Goal: Information Seeking & Learning: Learn about a topic

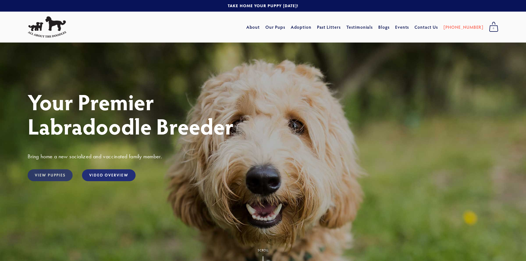
click at [56, 176] on link "View Puppies" at bounding box center [50, 175] width 45 height 12
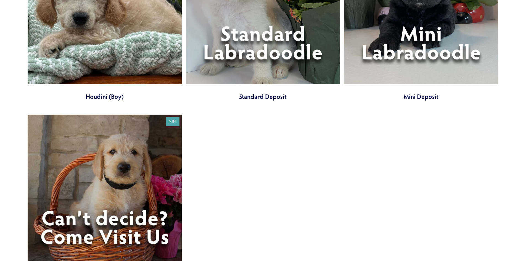
scroll to position [817, 0]
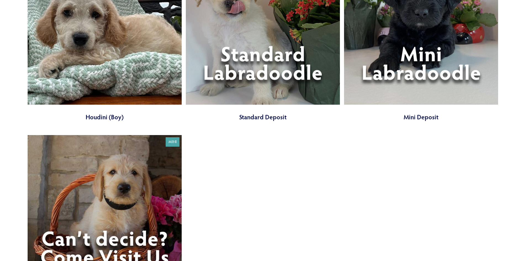
click at [272, 48] on link at bounding box center [263, 36] width 154 height 171
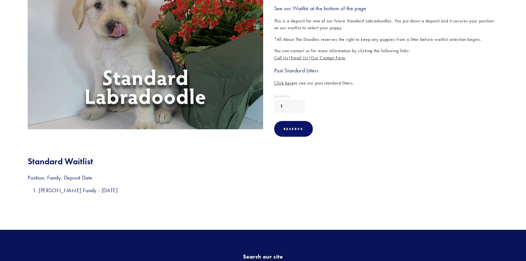
scroll to position [138, 0]
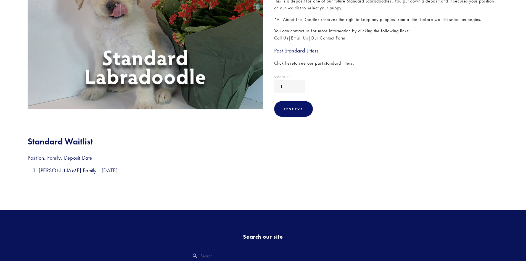
click at [140, 65] on img at bounding box center [145, 31] width 242 height 157
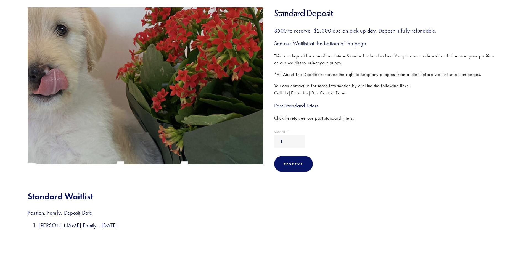
scroll to position [83, 0]
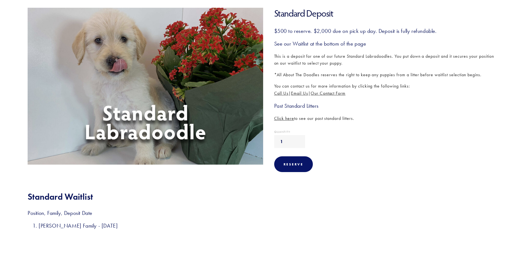
click at [125, 69] on img at bounding box center [145, 86] width 242 height 157
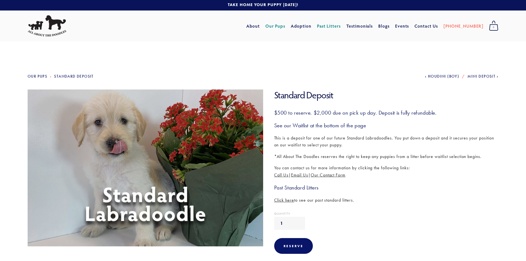
scroll to position [0, 0]
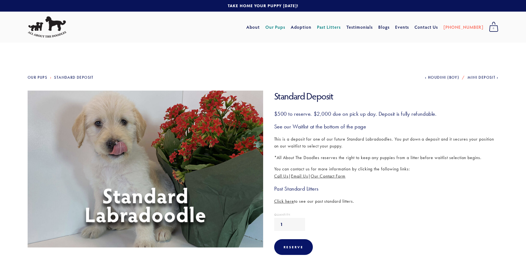
click at [285, 29] on link "Our Pups" at bounding box center [275, 27] width 20 height 10
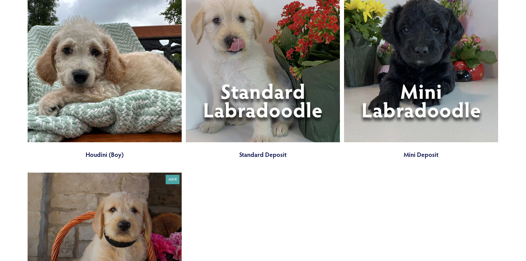
scroll to position [773, 0]
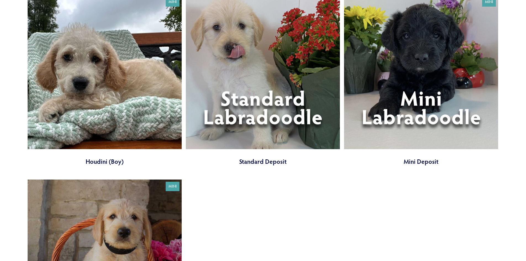
click at [263, 161] on link at bounding box center [263, 80] width 154 height 171
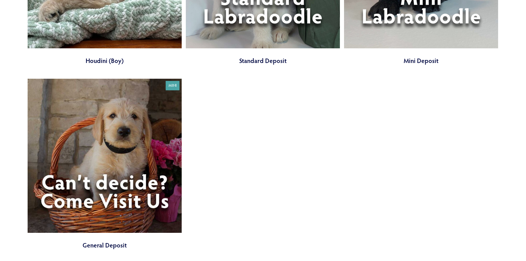
scroll to position [883, 0]
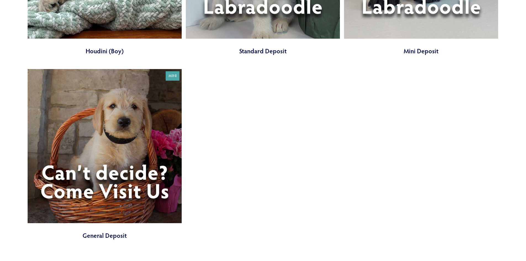
click at [99, 236] on link at bounding box center [105, 154] width 154 height 171
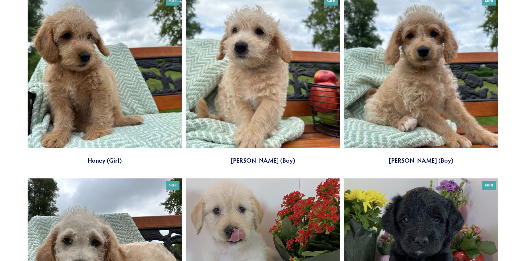
scroll to position [580, 0]
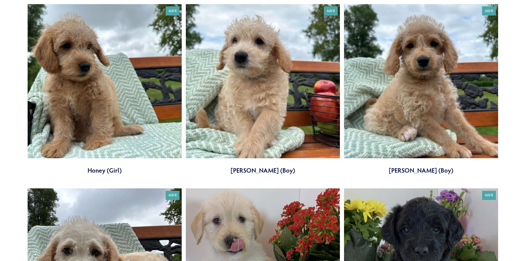
click at [254, 169] on link at bounding box center [263, 89] width 154 height 171
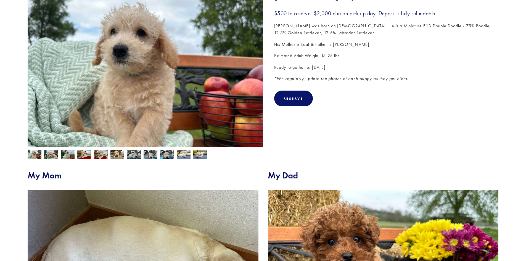
scroll to position [110, 0]
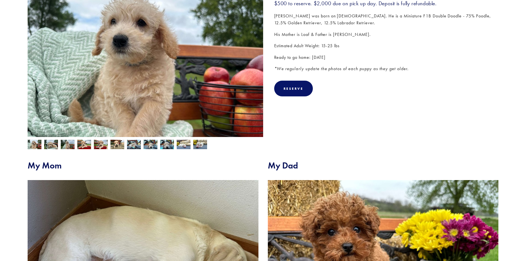
click at [48, 144] on img at bounding box center [51, 144] width 14 height 10
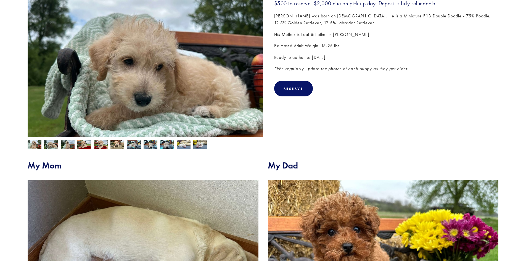
click at [63, 144] on img at bounding box center [68, 145] width 14 height 10
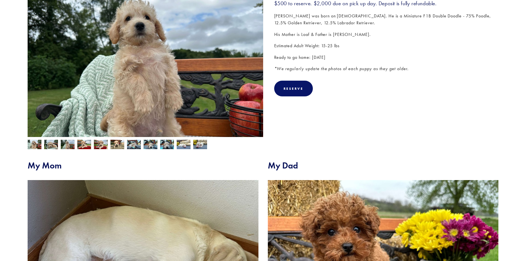
click at [89, 144] on img at bounding box center [84, 145] width 14 height 10
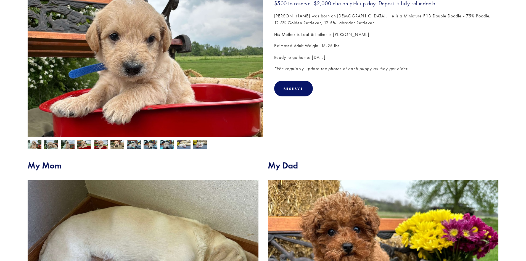
click at [120, 146] on img at bounding box center [117, 145] width 14 height 10
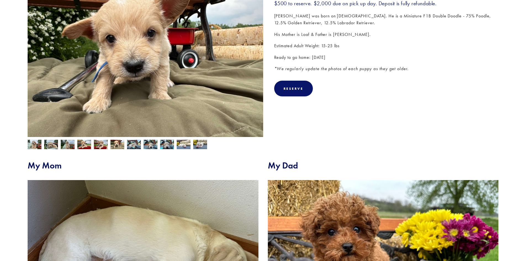
click at [137, 146] on img at bounding box center [134, 144] width 14 height 10
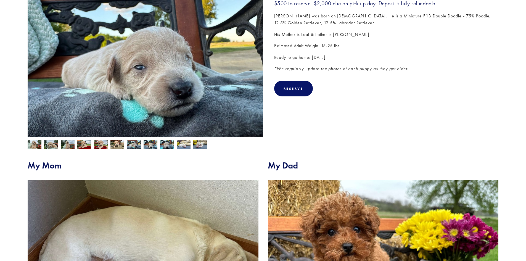
click at [154, 145] on img at bounding box center [151, 144] width 14 height 10
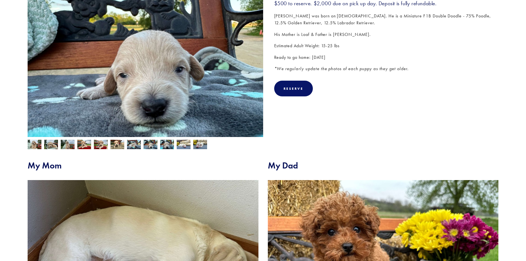
click at [166, 144] on img at bounding box center [167, 144] width 14 height 10
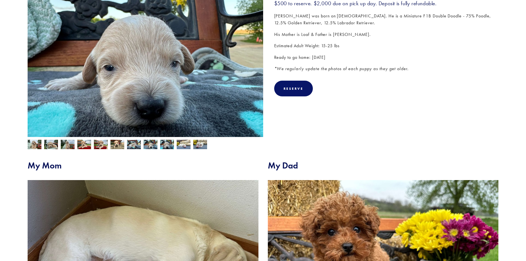
click at [181, 144] on img at bounding box center [184, 144] width 14 height 10
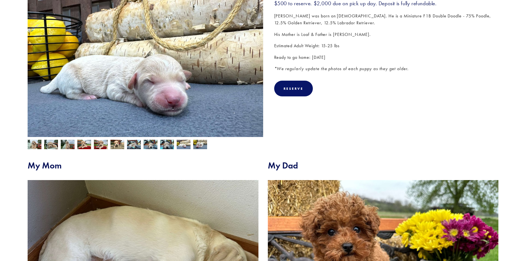
click at [200, 145] on img at bounding box center [200, 144] width 14 height 10
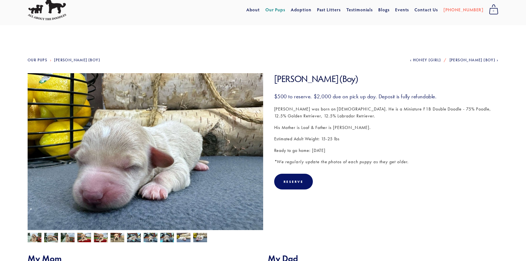
scroll to position [0, 0]
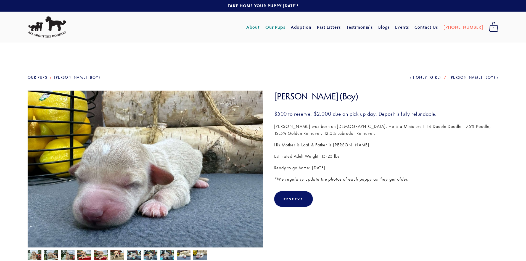
click at [260, 28] on link "About" at bounding box center [253, 27] width 14 height 10
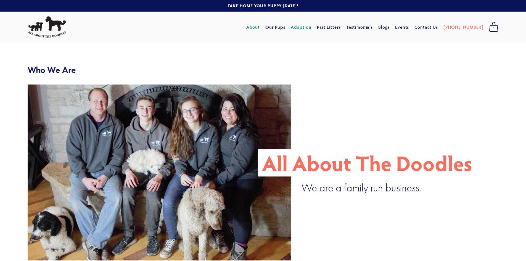
click at [311, 26] on link "Adoption" at bounding box center [301, 27] width 21 height 10
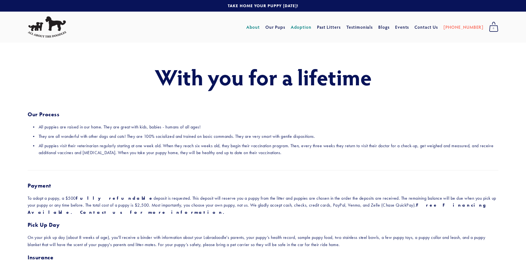
click at [260, 26] on link "About" at bounding box center [253, 27] width 14 height 10
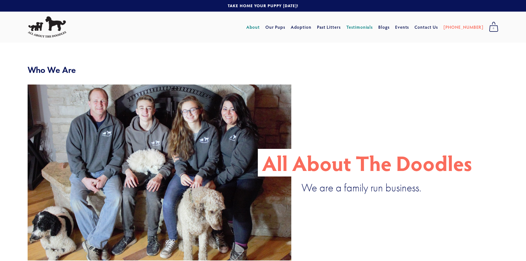
click at [373, 26] on link "Testimonials" at bounding box center [359, 27] width 27 height 10
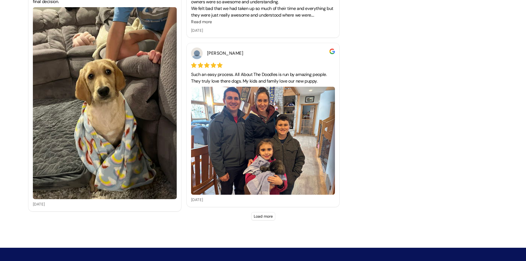
scroll to position [1883, 0]
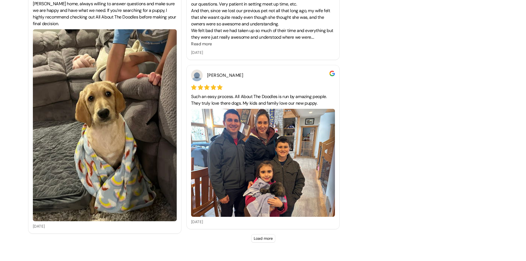
click at [256, 238] on button "Load more" at bounding box center [263, 238] width 24 height 8
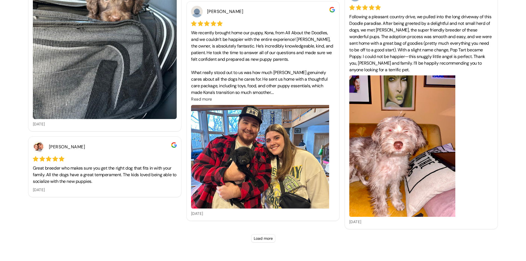
scroll to position [1933, 0]
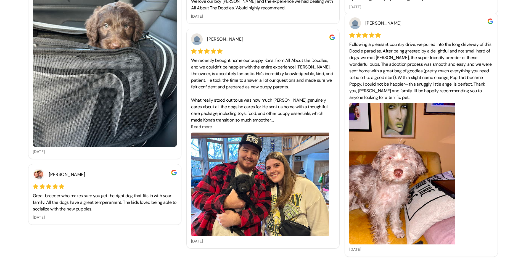
click at [206, 125] on span "Read more" at bounding box center [201, 127] width 21 height 6
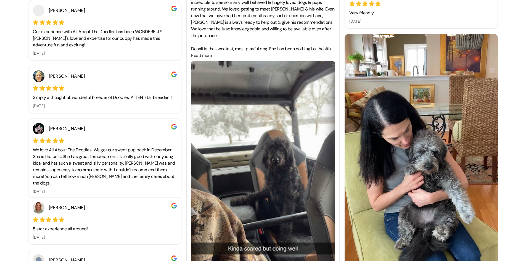
scroll to position [1187, 0]
